Goal: Transaction & Acquisition: Purchase product/service

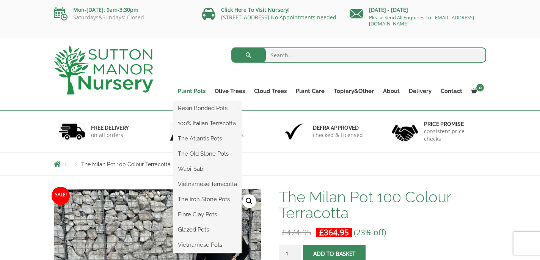
click at [195, 90] on link "Plant Pots" at bounding box center [191, 91] width 37 height 11
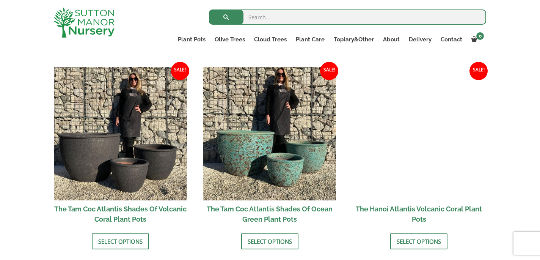
scroll to position [576, 0]
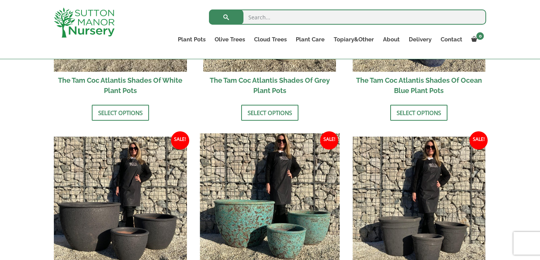
click at [250, 213] on img at bounding box center [270, 203] width 140 height 140
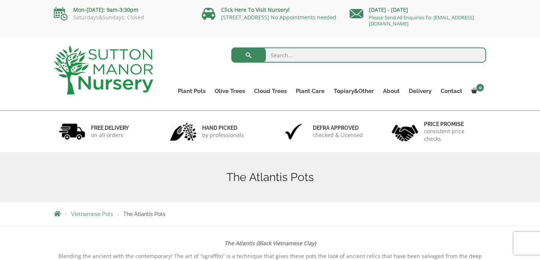
scroll to position [0, 0]
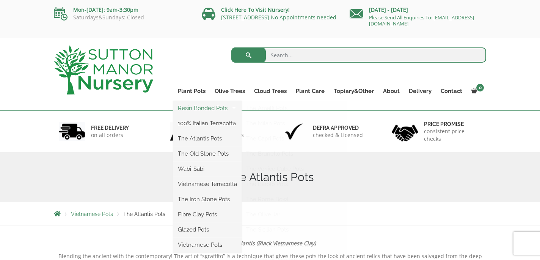
click at [198, 107] on link "Resin Bonded Pots" at bounding box center [207, 107] width 68 height 11
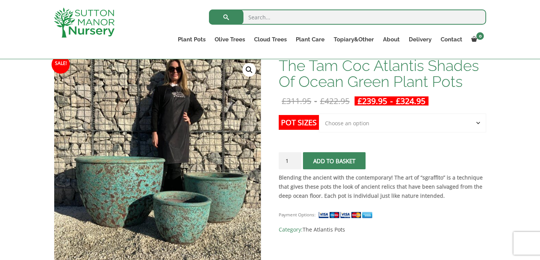
scroll to position [114, 0]
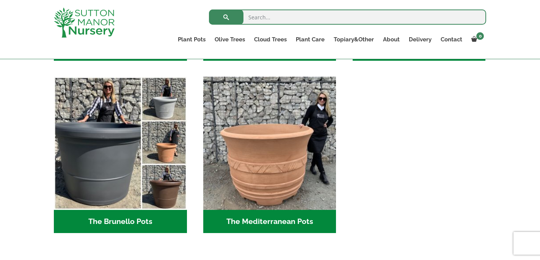
scroll to position [1051, 0]
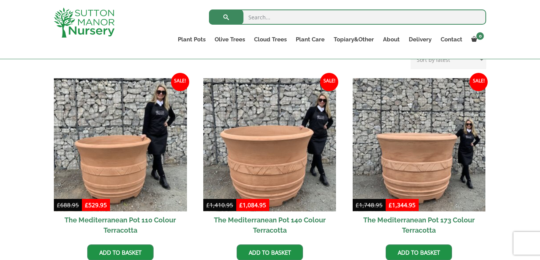
scroll to position [209, 0]
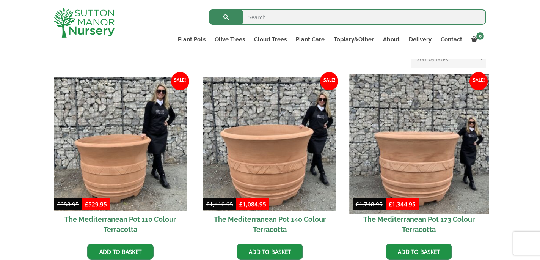
click at [403, 168] on img at bounding box center [419, 144] width 140 height 140
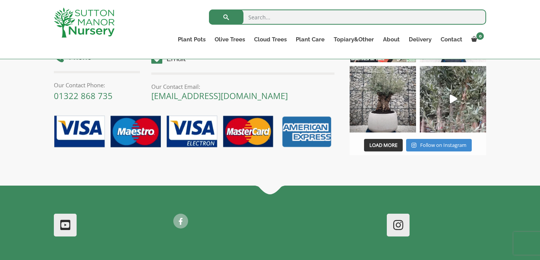
scroll to position [548, 0]
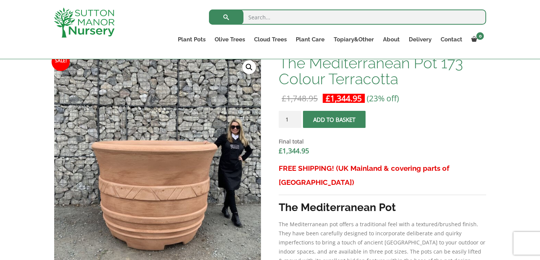
scroll to position [255, 0]
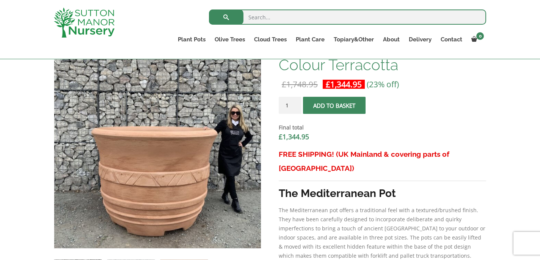
click at [403, 168] on div "FREE SHIPPING! (UK Mainland & covering parts of Scotland) The Mediterranean Pot…" at bounding box center [383, 227] width 208 height 161
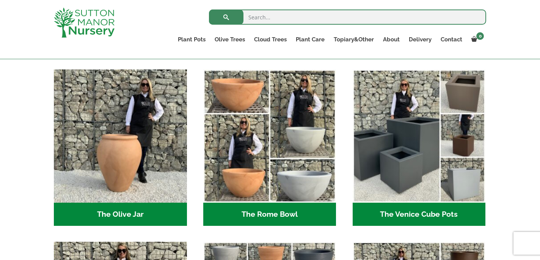
scroll to position [713, 0]
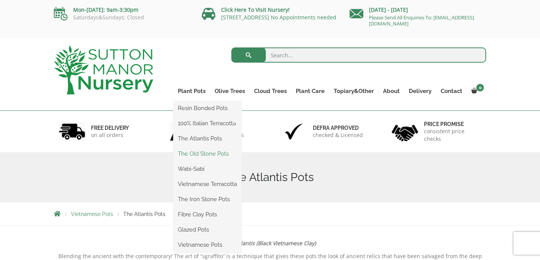
click at [188, 154] on link "The Old Stone Pots" at bounding box center [207, 153] width 68 height 11
click at [189, 201] on link "The Iron Stone Pots" at bounding box center [207, 199] width 68 height 11
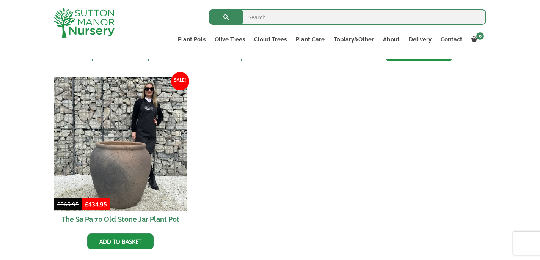
scroll to position [630, 0]
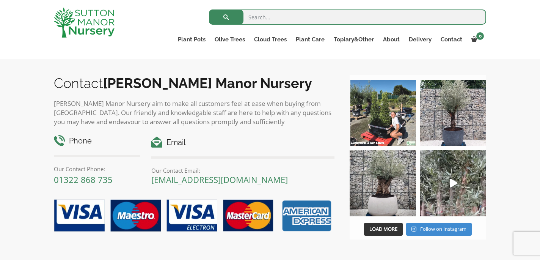
scroll to position [705, 0]
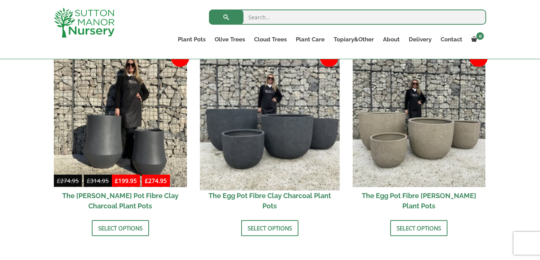
scroll to position [260, 0]
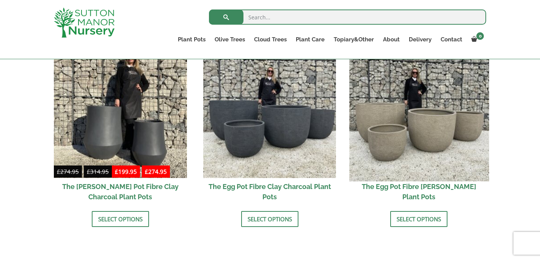
click at [423, 137] on img at bounding box center [419, 111] width 140 height 140
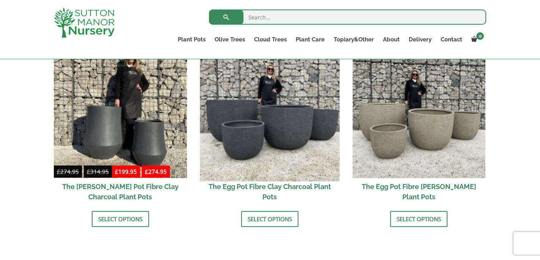
click at [262, 108] on img at bounding box center [270, 111] width 140 height 140
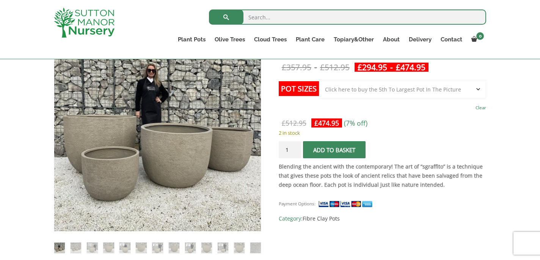
select select "Click here to buy the 5th To Largest Pot In The Picture"
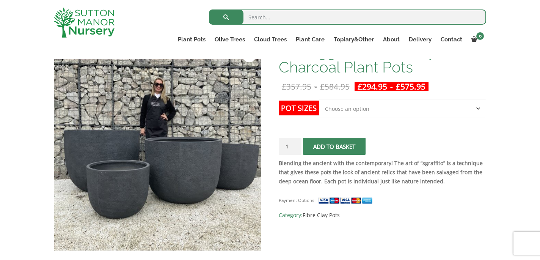
scroll to position [121, 0]
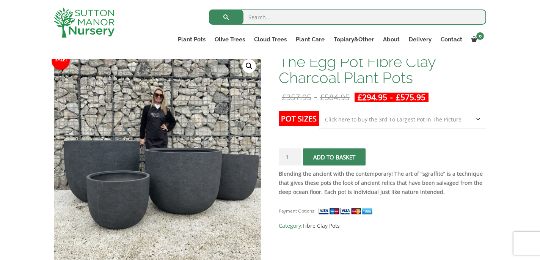
select select "Click here to buy the 3rd To Largest Pot In The Picture"
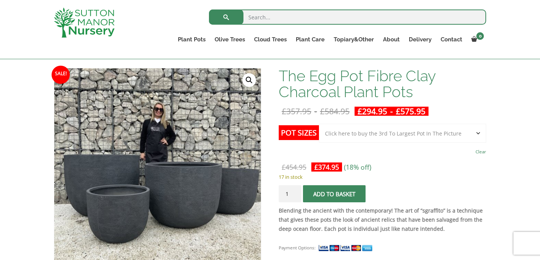
scroll to position [107, 0]
